Goal: Transaction & Acquisition: Purchase product/service

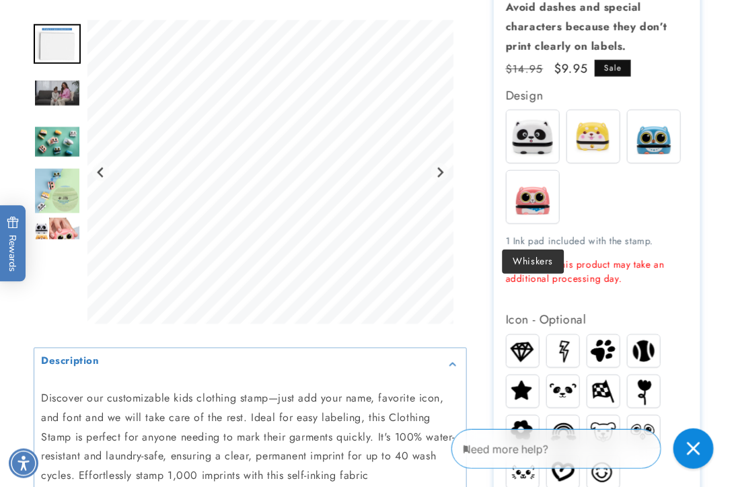
scroll to position [538, 0]
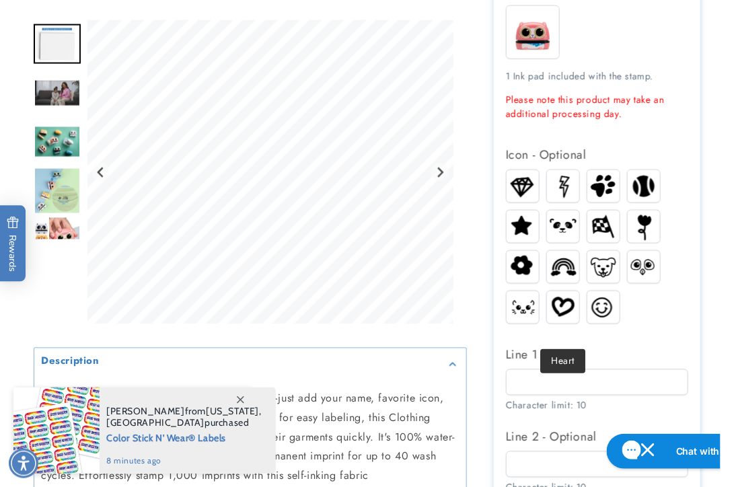
click at [558, 319] on img at bounding box center [563, 307] width 32 height 26
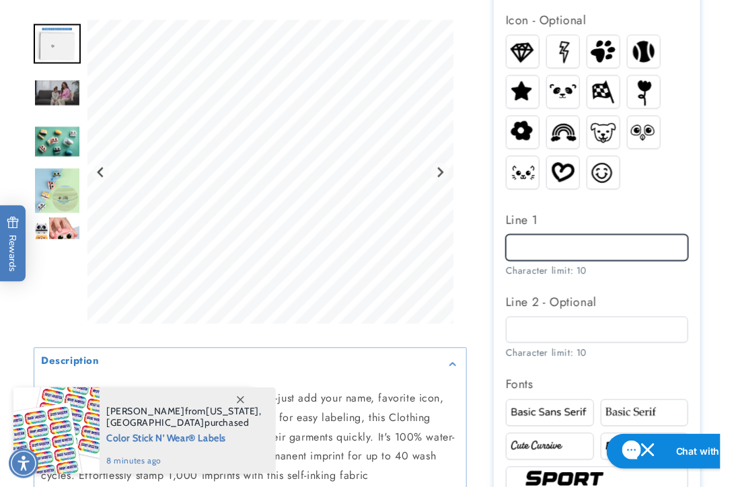
click at [533, 261] on input "Line 1" at bounding box center [597, 248] width 183 height 26
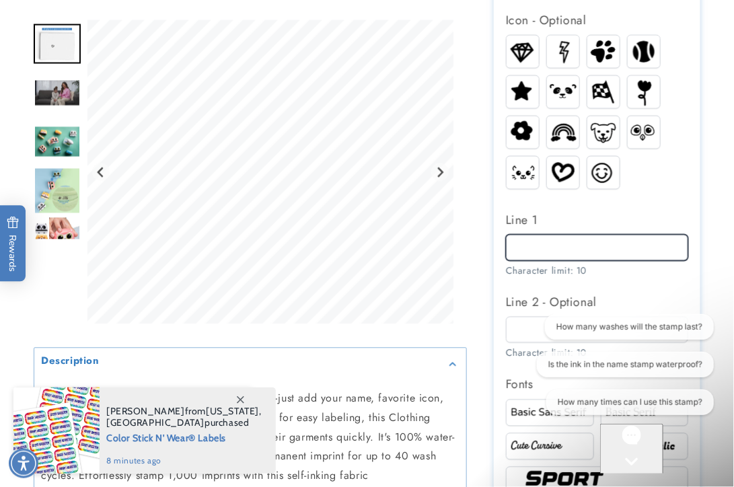
scroll to position [0, 0]
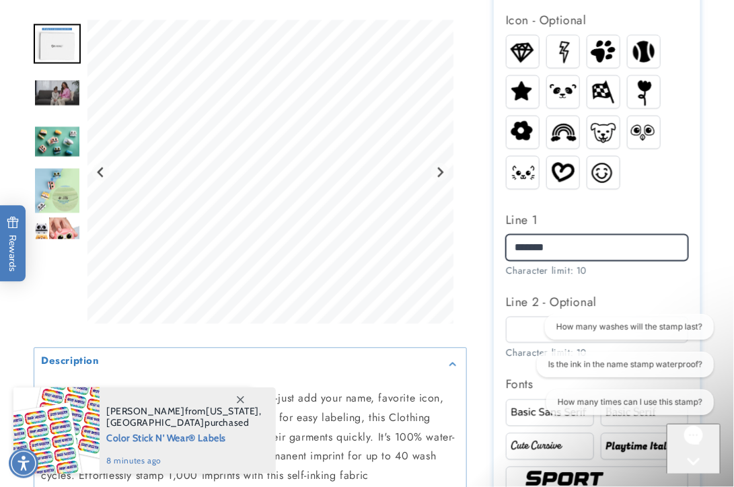
type input "*******"
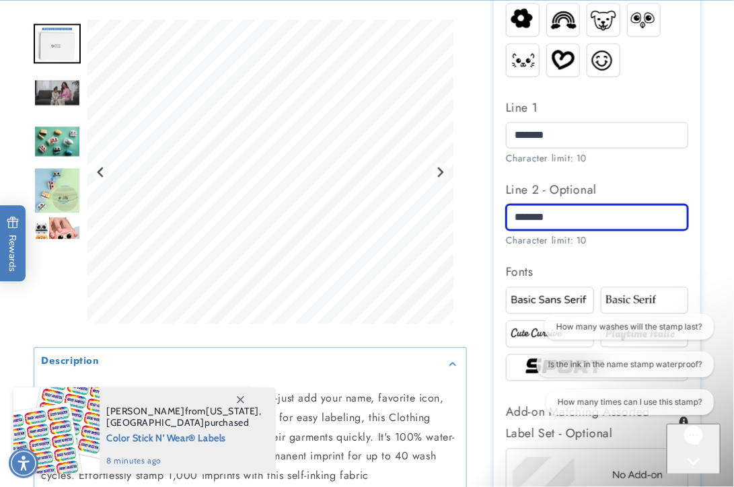
scroll to position [874, 0]
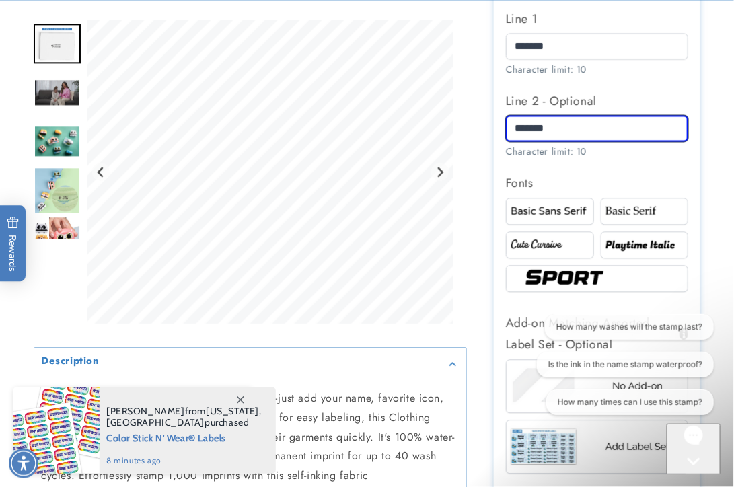
type input "*******"
click at [690, 458] on button "Chat with us" at bounding box center [693, 473] width 54 height 100
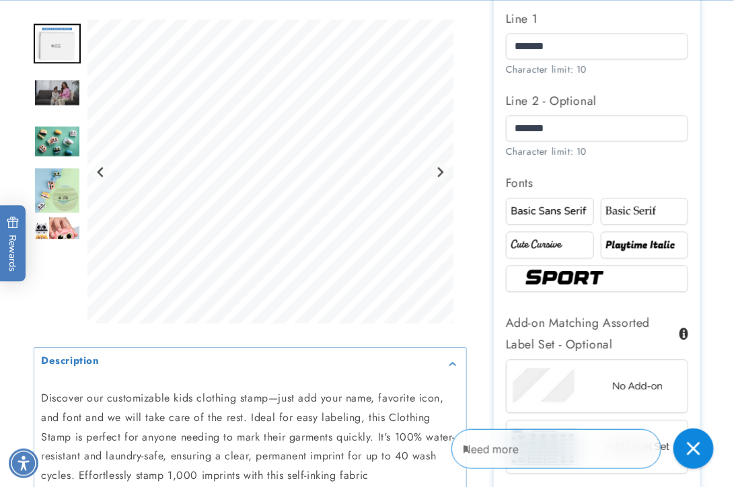
click at [642, 221] on div at bounding box center [645, 211] width 88 height 27
click at [538, 252] on img at bounding box center [550, 244] width 84 height 14
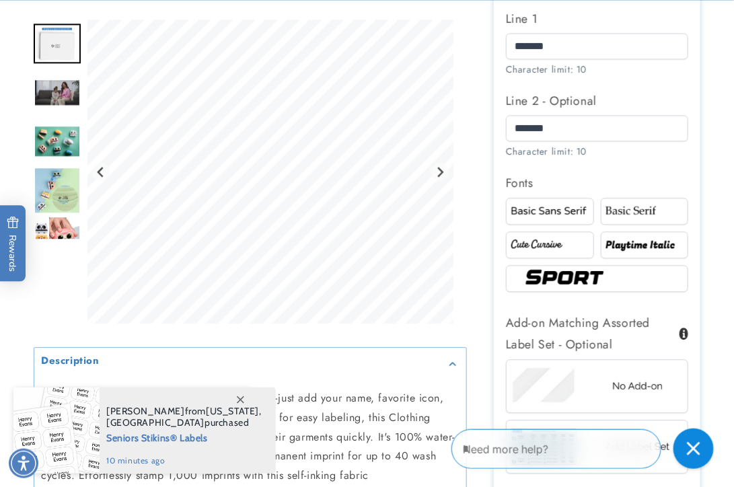
click at [601, 225] on div at bounding box center [645, 211] width 88 height 27
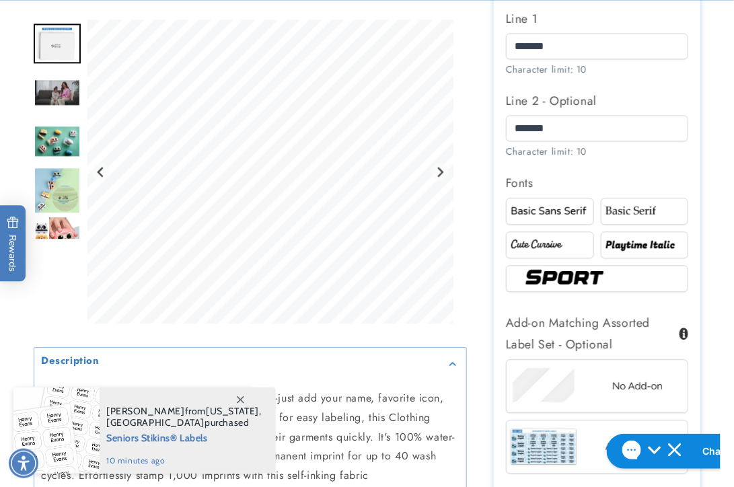
click at [560, 218] on img at bounding box center [550, 211] width 84 height 14
click at [668, 218] on img at bounding box center [645, 211] width 84 height 14
click at [649, 252] on img at bounding box center [645, 244] width 84 height 14
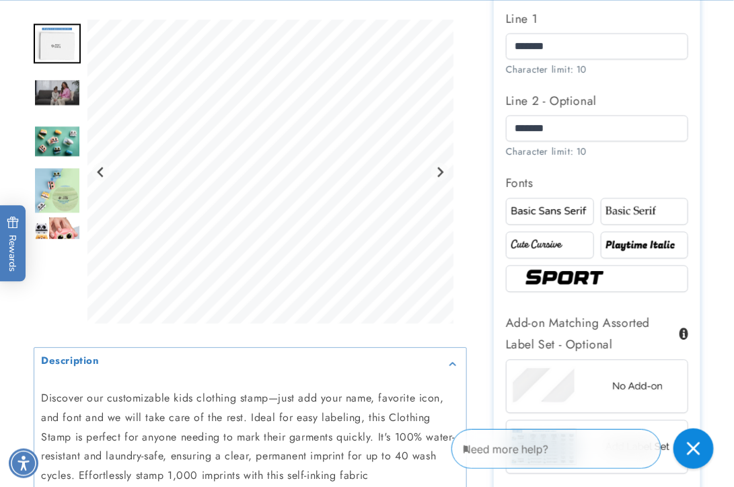
click at [554, 218] on img at bounding box center [550, 211] width 84 height 14
click at [638, 218] on img at bounding box center [645, 211] width 84 height 14
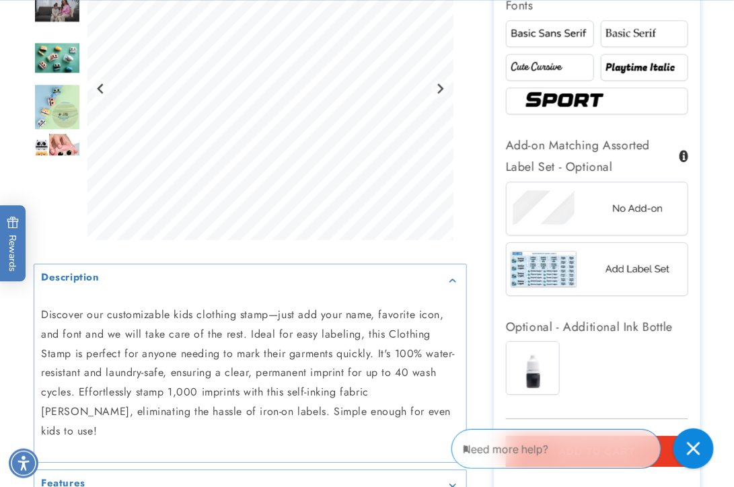
scroll to position [1076, 0]
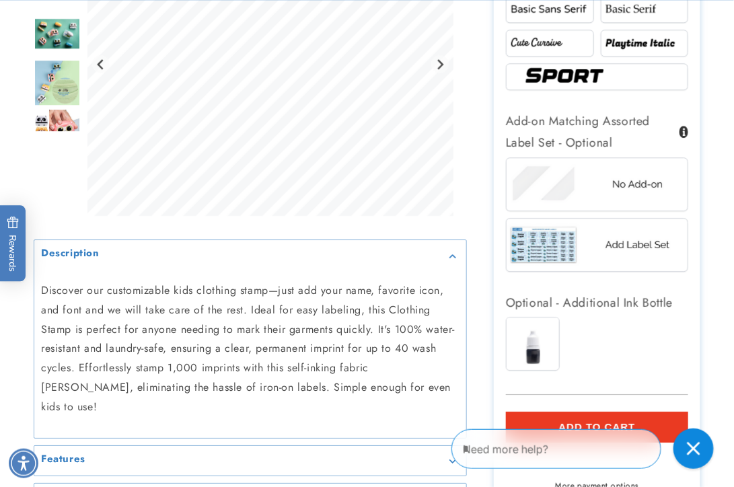
click at [629, 267] on img at bounding box center [597, 244] width 182 height 45
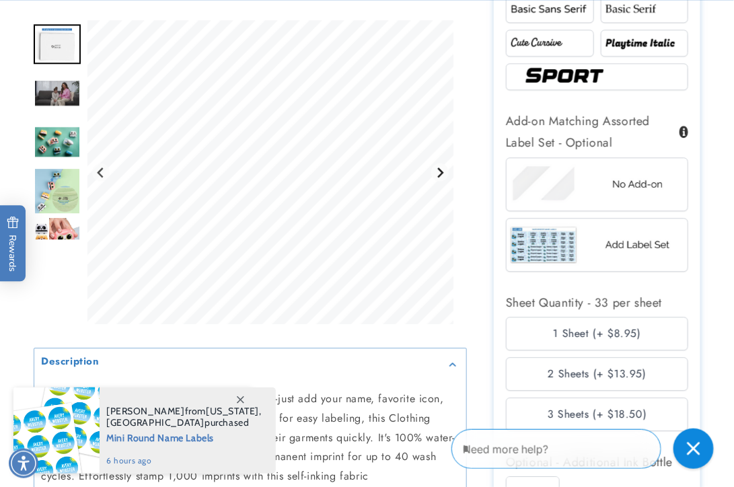
click at [440, 171] on icon "Next slide" at bounding box center [439, 172] width 11 height 11
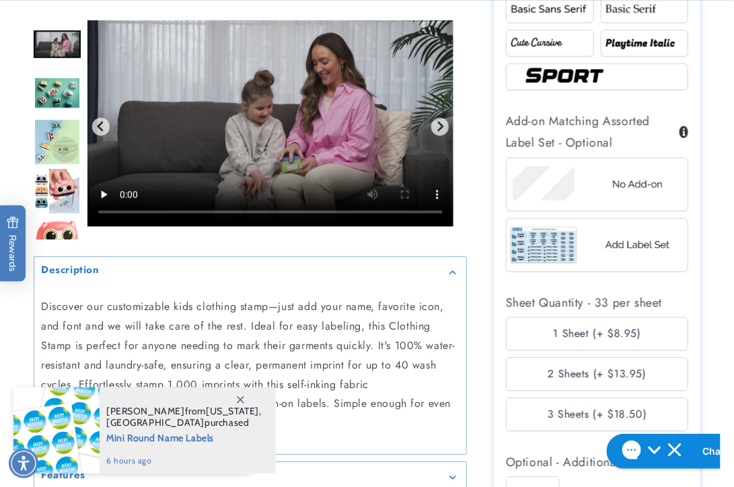
click at [543, 206] on img at bounding box center [597, 183] width 182 height 45
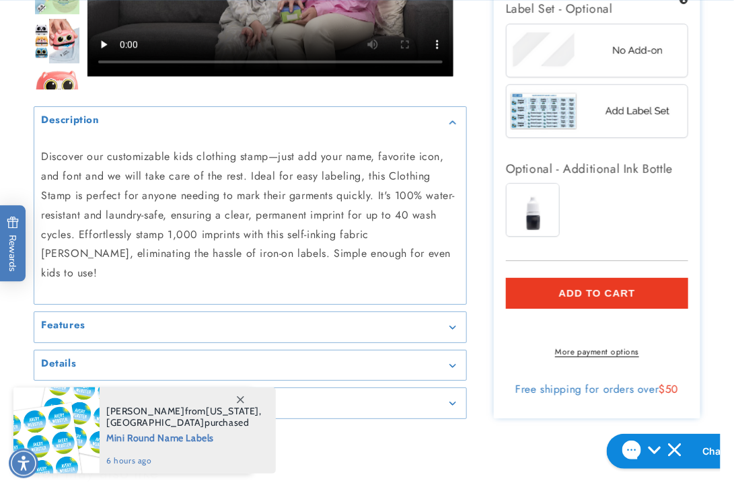
scroll to position [1211, 0]
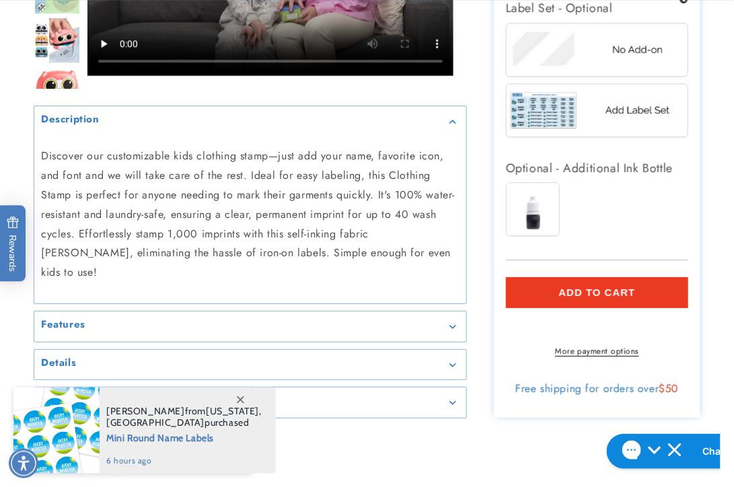
click at [646, 308] on button "Add to cart" at bounding box center [597, 292] width 183 height 31
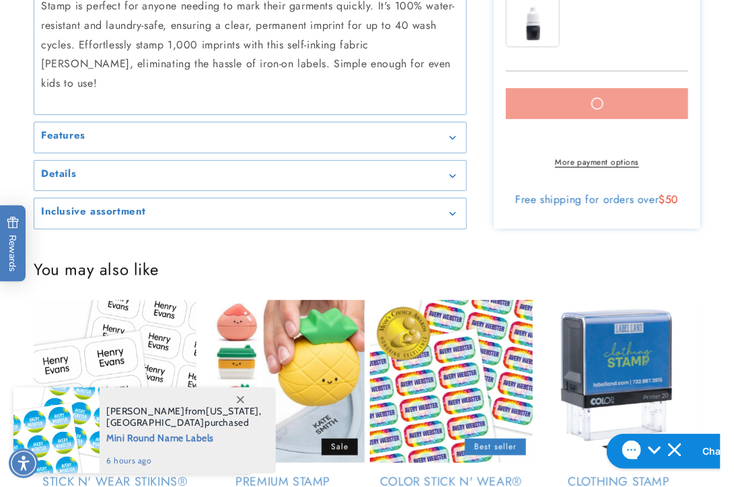
scroll to position [1412, 0]
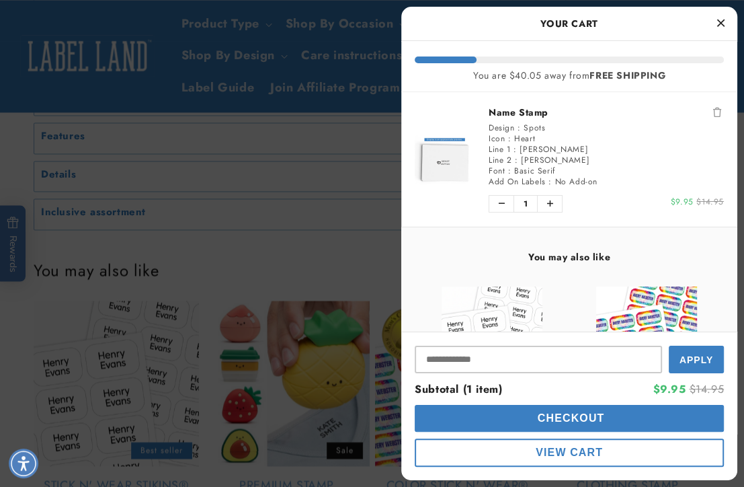
click at [718, 22] on icon "Close Cart" at bounding box center [721, 23] width 7 height 12
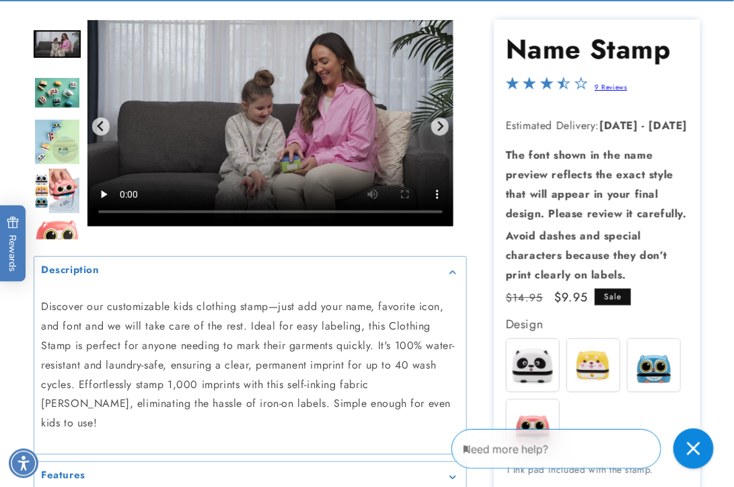
scroll to position [202, 0]
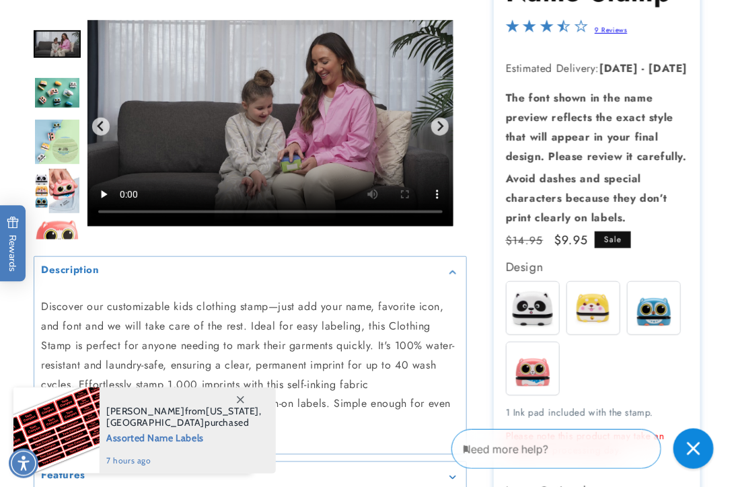
click at [54, 180] on img "Go to slide 6" at bounding box center [57, 190] width 46 height 47
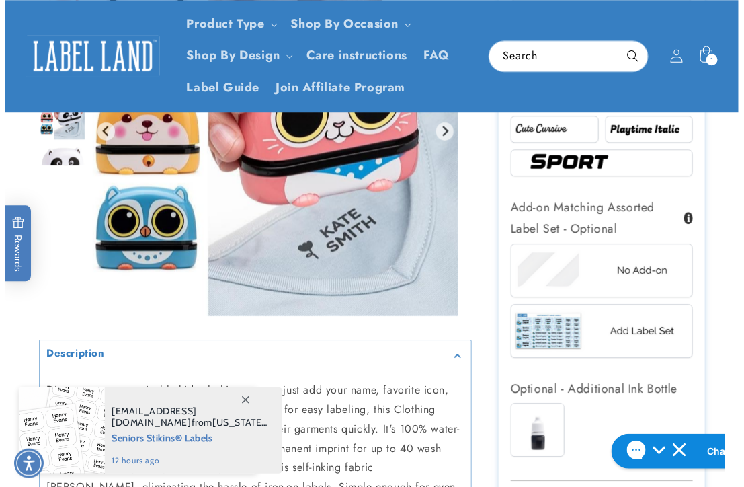
scroll to position [942, 0]
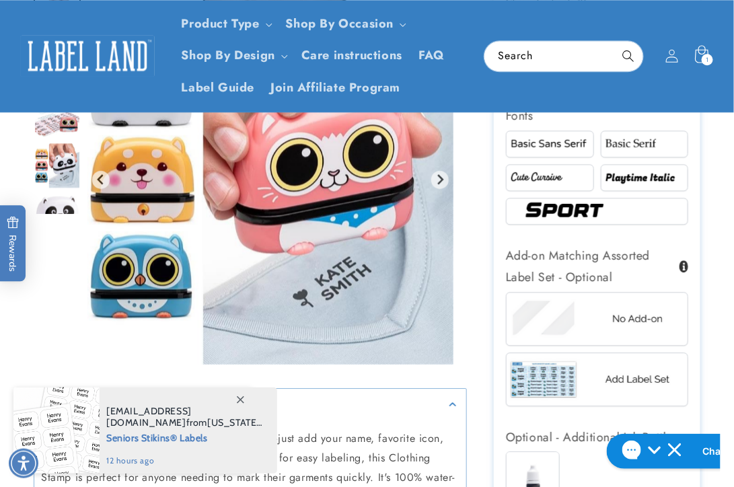
click at [701, 56] on div "1 1 item" at bounding box center [706, 59] width 11 height 11
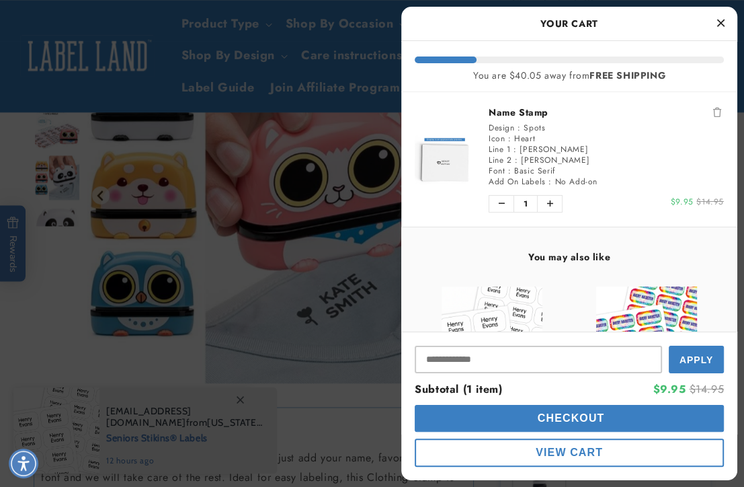
click at [517, 418] on button "Checkout" at bounding box center [569, 418] width 309 height 27
